Goal: Navigation & Orientation: Understand site structure

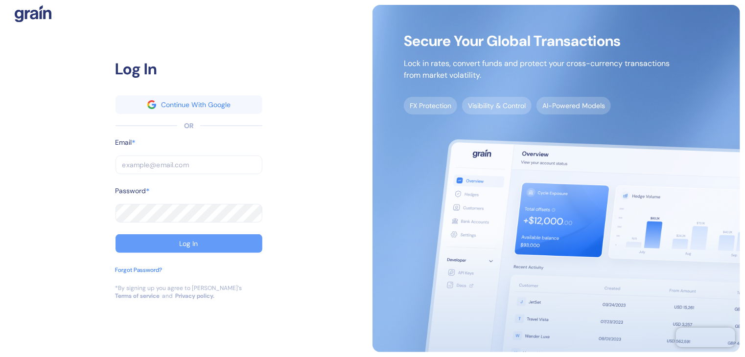
type input "[PERSON_NAME][EMAIL_ADDRESS][DOMAIN_NAME]"
click at [190, 242] on div "Log In" at bounding box center [189, 243] width 19 height 7
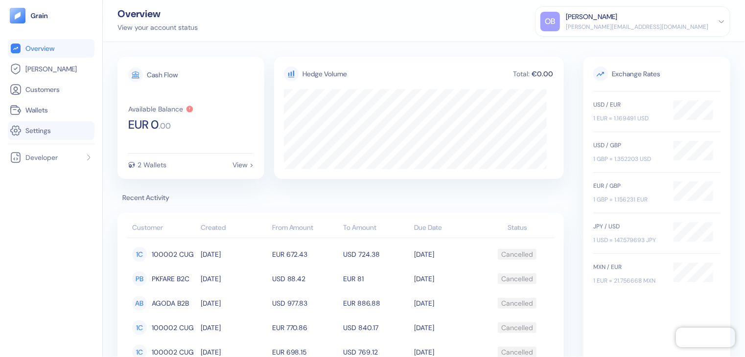
click at [33, 130] on span "Settings" at bounding box center [37, 131] width 25 height 10
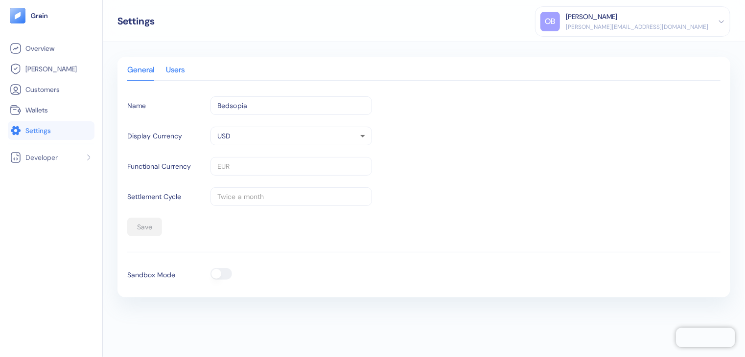
click at [182, 69] on div "Users" at bounding box center [175, 74] width 19 height 14
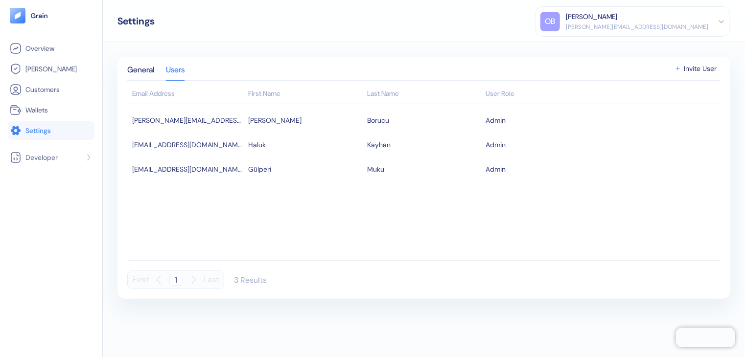
click at [137, 64] on div "General Users Email Address First Name Last Name User Role [PERSON_NAME][EMAIL_…" at bounding box center [423, 178] width 613 height 242
click at [138, 73] on div "General" at bounding box center [140, 74] width 27 height 14
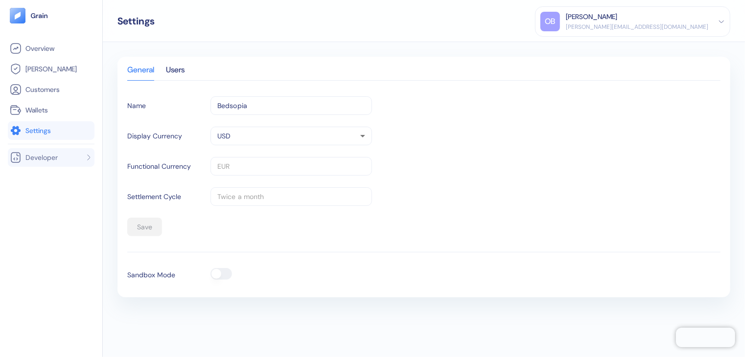
click at [45, 157] on span "Developer" at bounding box center [41, 158] width 32 height 10
click at [39, 110] on span "Wallets" at bounding box center [36, 110] width 23 height 10
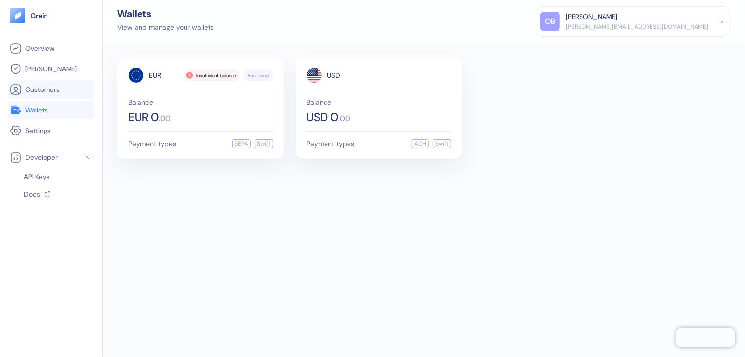
click at [44, 90] on span "Customers" at bounding box center [42, 90] width 34 height 10
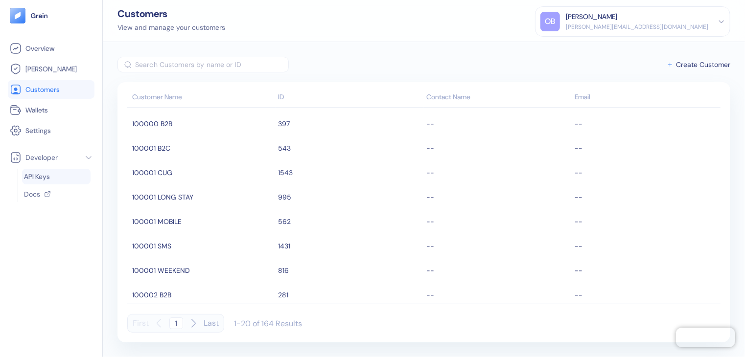
click at [36, 176] on span "API Keys" at bounding box center [37, 177] width 26 height 10
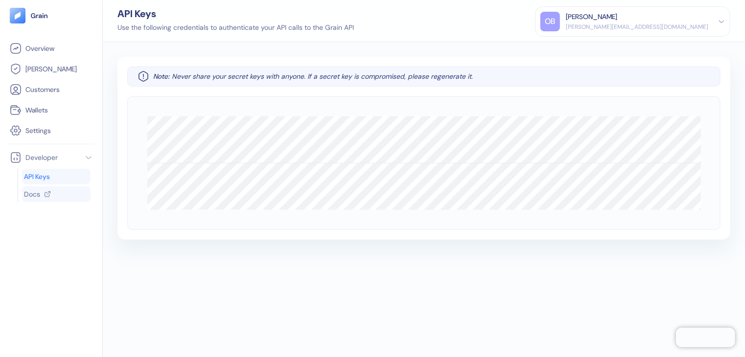
click at [35, 192] on span "Docs" at bounding box center [32, 194] width 16 height 10
click at [44, 160] on span "Developer" at bounding box center [41, 158] width 32 height 10
click at [46, 158] on span "Developer" at bounding box center [41, 158] width 32 height 10
click at [34, 133] on span "Settings" at bounding box center [37, 131] width 25 height 10
